Goal: Task Accomplishment & Management: Manage account settings

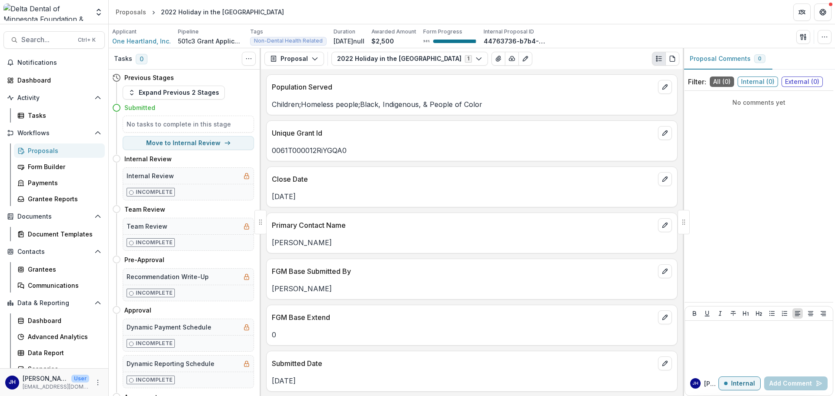
click at [46, 148] on div "Proposals" at bounding box center [63, 150] width 70 height 9
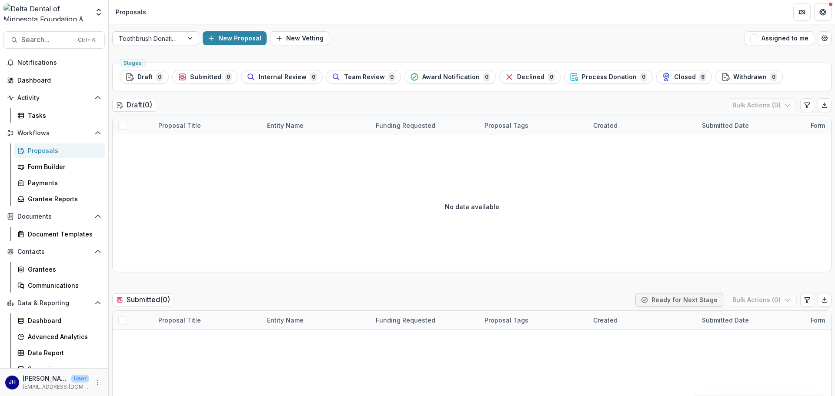
click at [177, 41] on div "Toothbrush Donation" at bounding box center [148, 38] width 70 height 13
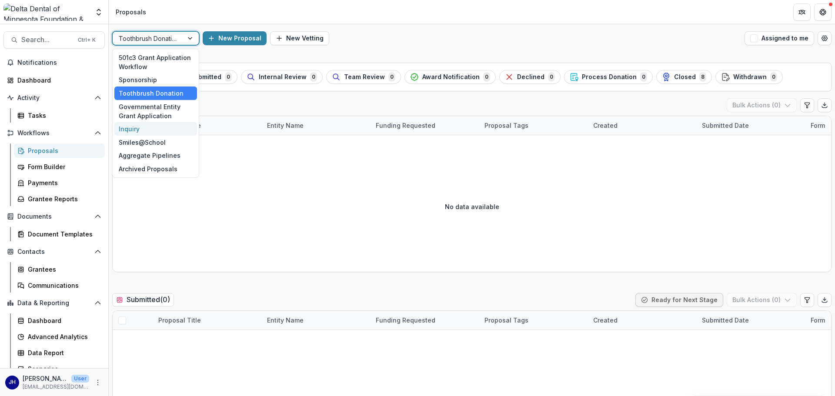
click at [152, 128] on div "Inquiry" at bounding box center [155, 128] width 83 height 13
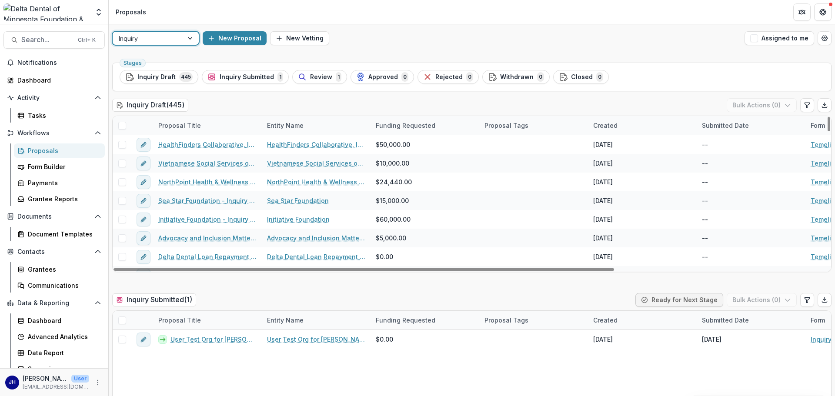
click at [212, 127] on div "Proposal Title" at bounding box center [207, 125] width 109 height 19
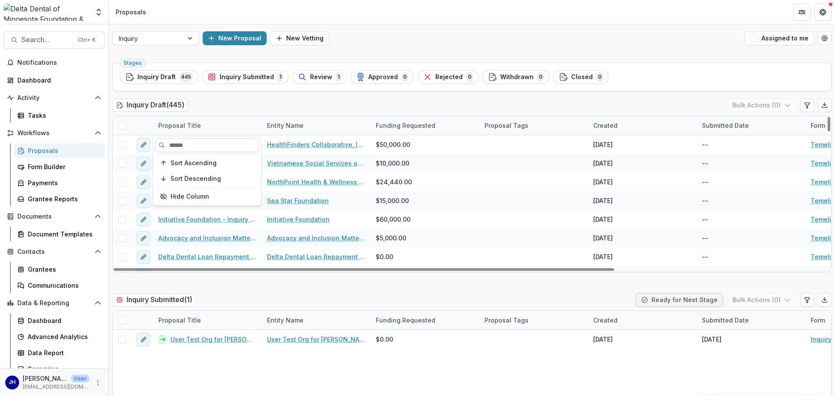
click at [201, 144] on input at bounding box center [207, 145] width 104 height 14
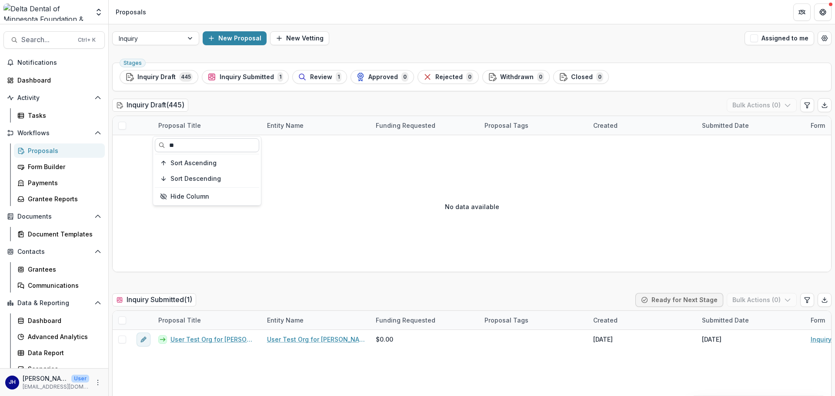
type input "*"
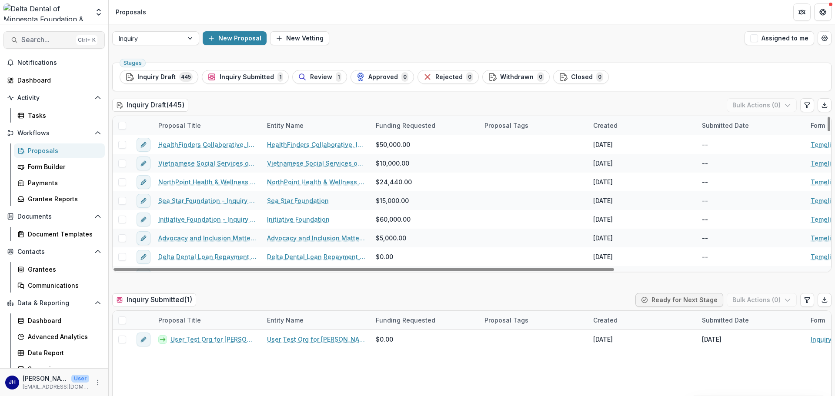
click at [48, 41] on span "Search..." at bounding box center [46, 40] width 51 height 8
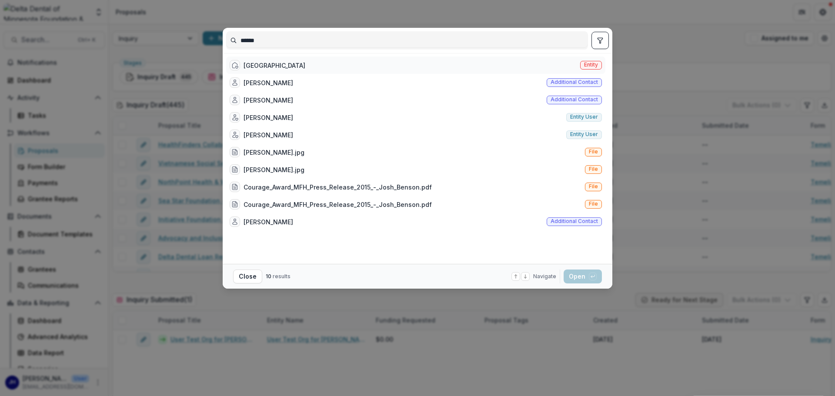
type input "******"
click at [278, 63] on div "[GEOGRAPHIC_DATA]" at bounding box center [274, 65] width 62 height 9
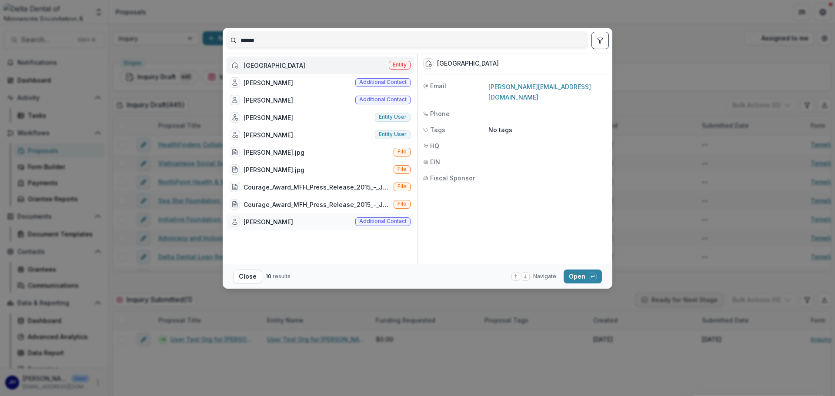
click at [263, 223] on div "[PERSON_NAME]" at bounding box center [268, 221] width 50 height 9
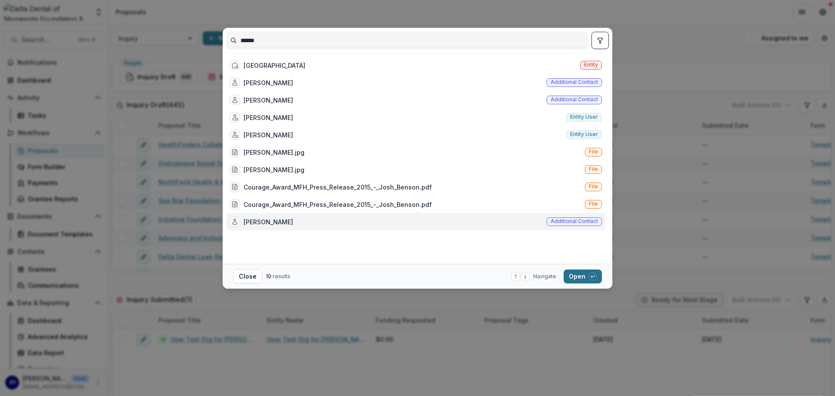
click at [572, 275] on button "Open with enter key" at bounding box center [582, 277] width 38 height 14
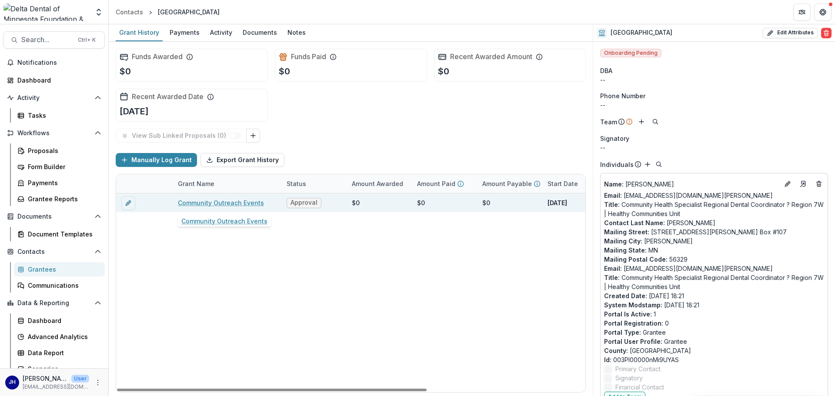
click at [237, 203] on link "Community Outreach Events" at bounding box center [221, 202] width 86 height 9
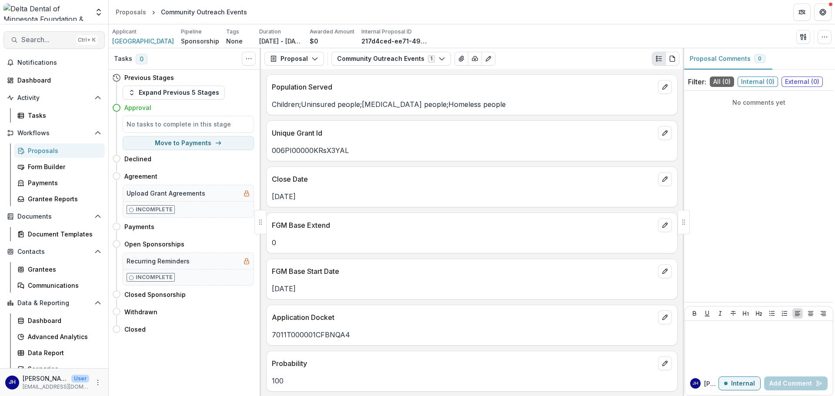
click at [38, 39] on span "Search..." at bounding box center [46, 40] width 51 height 8
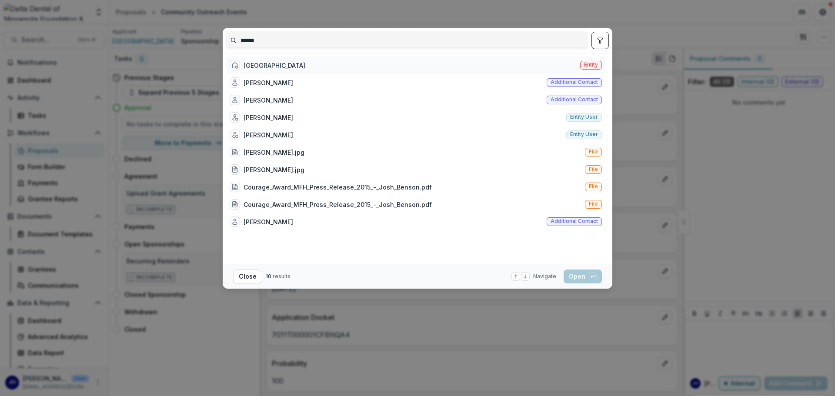
type input "******"
click at [284, 64] on div "[GEOGRAPHIC_DATA]" at bounding box center [274, 65] width 62 height 9
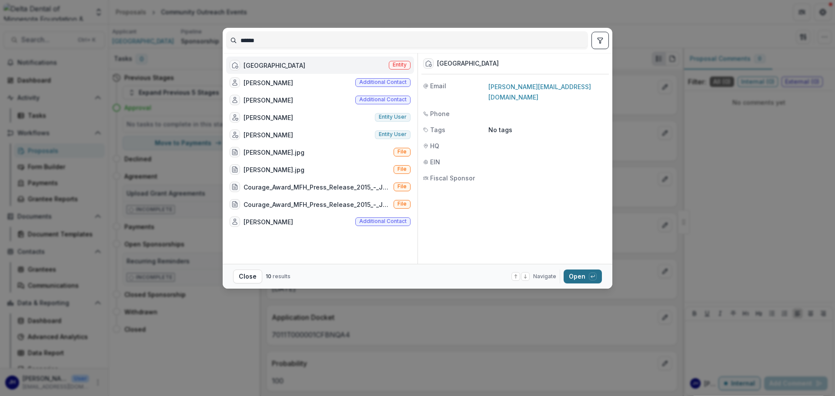
click at [582, 273] on button "Open with enter key" at bounding box center [582, 277] width 38 height 14
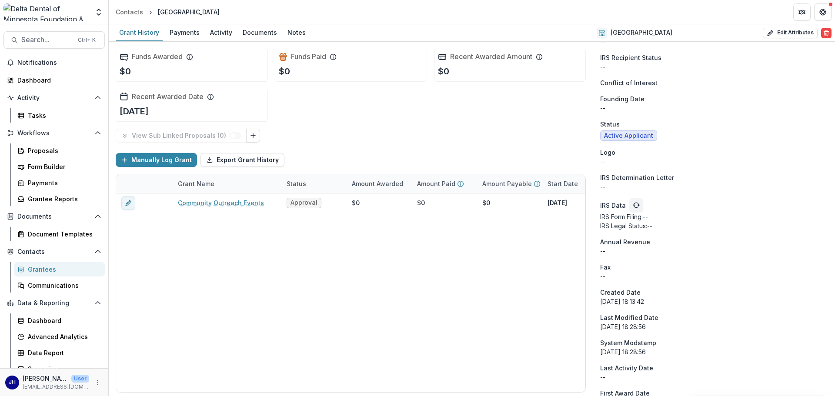
scroll to position [1020, 0]
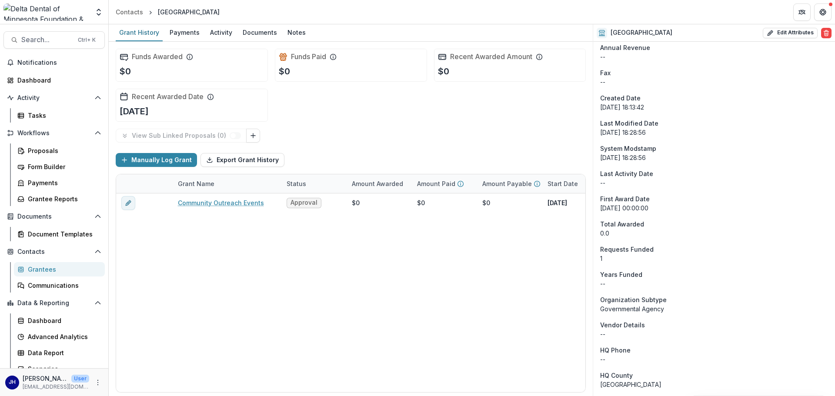
click at [34, 269] on div "Grantees" at bounding box center [63, 269] width 70 height 9
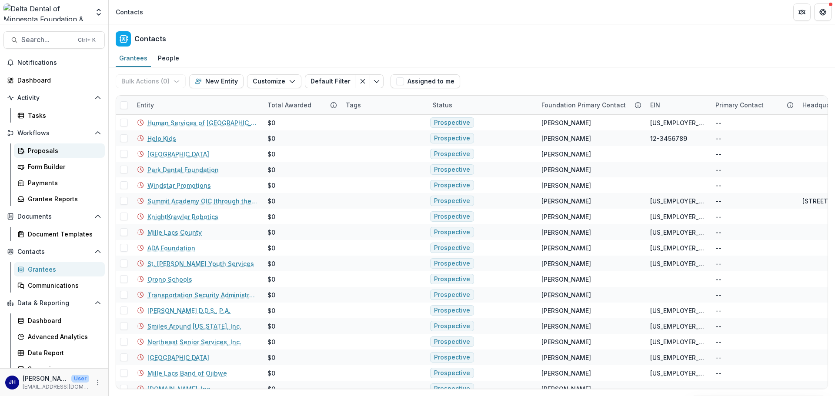
click at [32, 151] on div "Proposals" at bounding box center [63, 150] width 70 height 9
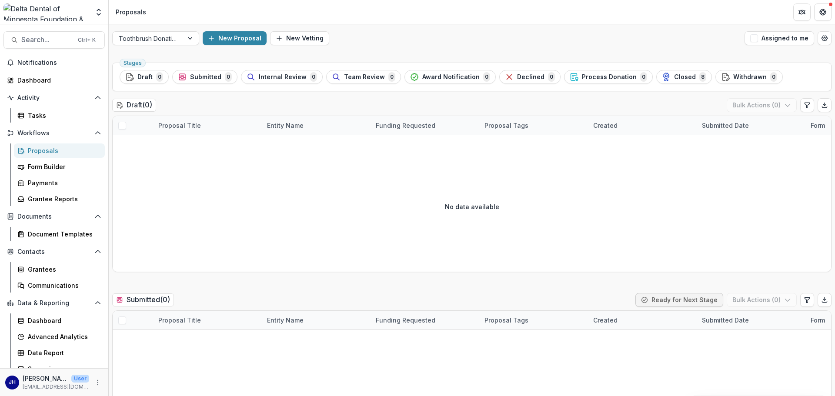
click at [183, 45] on div "Toothbrush Donation New Proposal New Vetting Assigned to me" at bounding box center [472, 38] width 726 height 28
click at [183, 40] on div "Toothbrush Donation" at bounding box center [148, 38] width 70 height 13
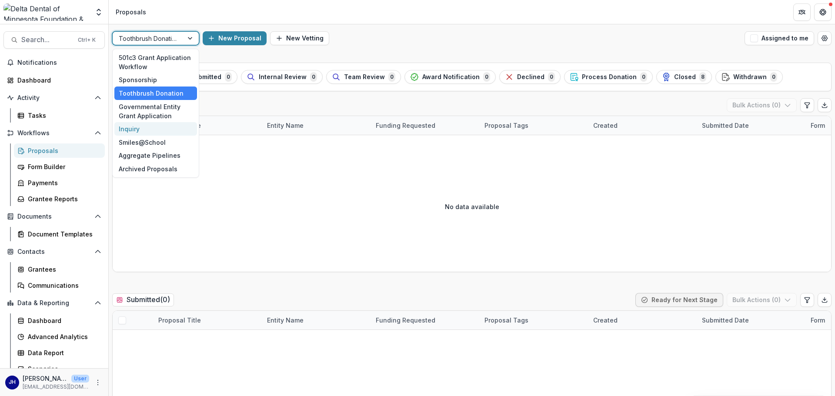
click at [139, 127] on div "Inquiry" at bounding box center [155, 128] width 83 height 13
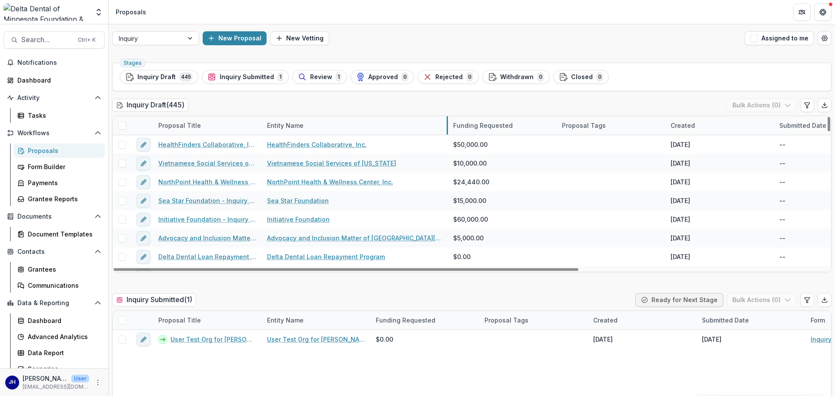
drag, startPoint x: 369, startPoint y: 129, endPoint x: 446, endPoint y: 122, distance: 77.7
click at [172, 124] on div "Proposal Title" at bounding box center [179, 125] width 53 height 9
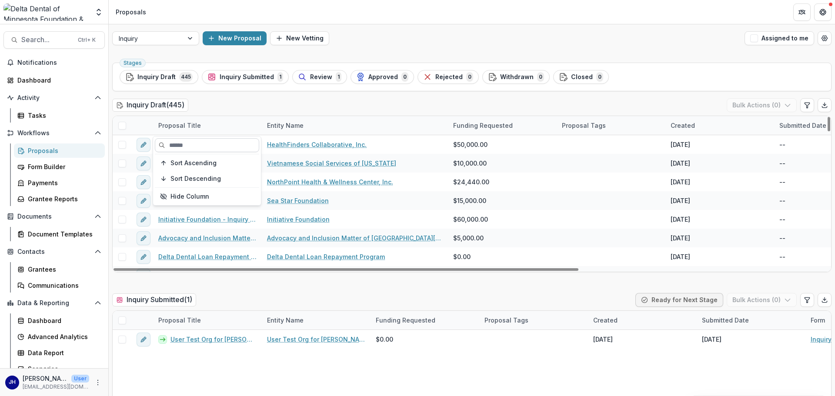
click at [177, 146] on input at bounding box center [207, 145] width 104 height 14
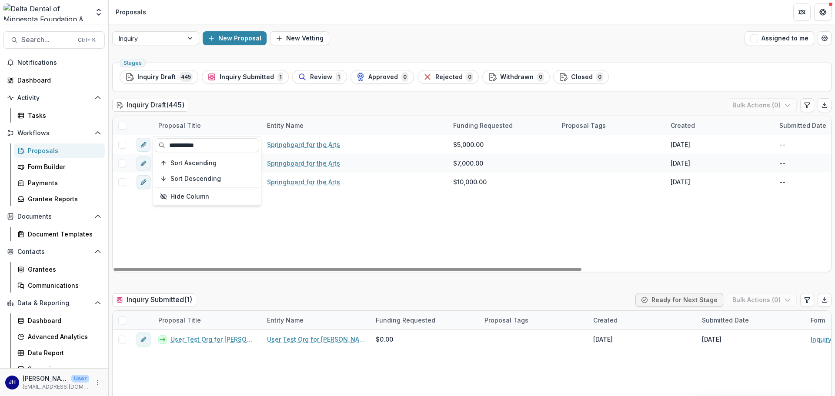
type input "**********"
click at [272, 105] on div "Inquiry Draft ( 445 ) Bulk Actions ( 0 )" at bounding box center [471, 106] width 719 height 17
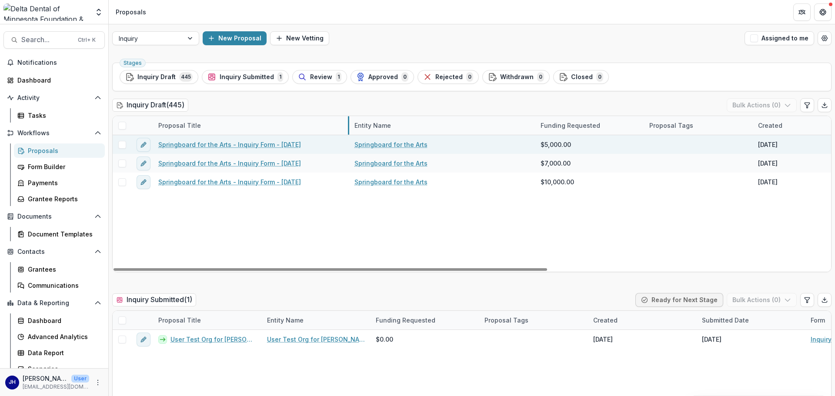
drag, startPoint x: 261, startPoint y: 130, endPoint x: 348, endPoint y: 140, distance: 87.9
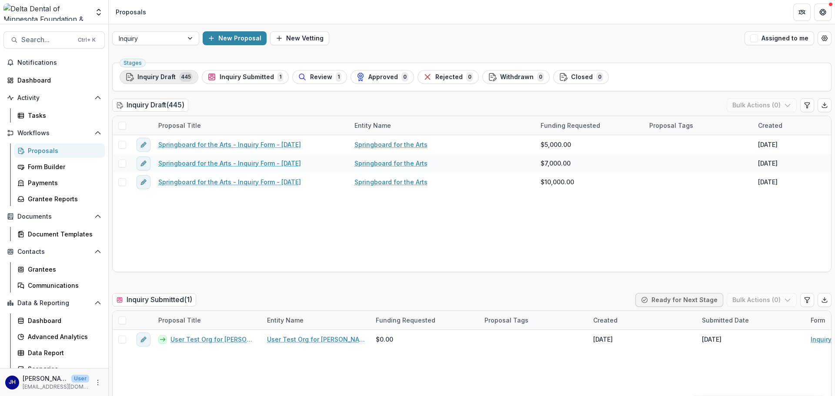
click at [164, 74] on span "Inquiry Draft" at bounding box center [156, 76] width 38 height 7
